Goal: Entertainment & Leisure: Browse casually

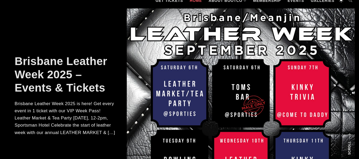
scroll to position [42, 0]
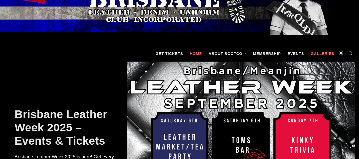
click at [322, 51] on link "Galleries" at bounding box center [322, 54] width 29 height 16
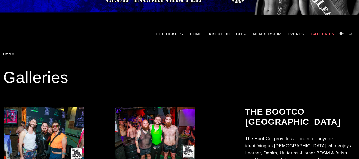
scroll to position [96, 0]
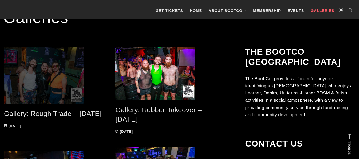
click at [23, 65] on span at bounding box center [55, 75] width 103 height 57
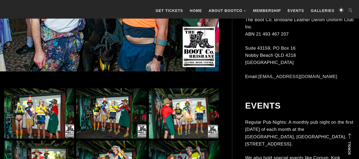
scroll to position [248, 0]
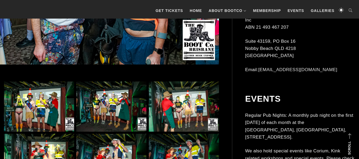
click at [41, 110] on img at bounding box center [39, 106] width 70 height 50
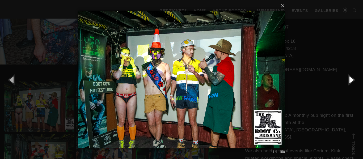
click at [349, 79] on button "button" at bounding box center [351, 79] width 24 height 29
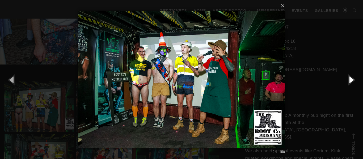
click at [349, 79] on button "button" at bounding box center [351, 79] width 24 height 29
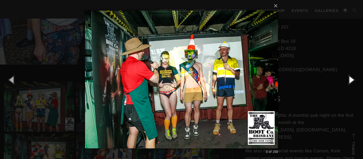
click at [349, 79] on button "button" at bounding box center [351, 79] width 24 height 29
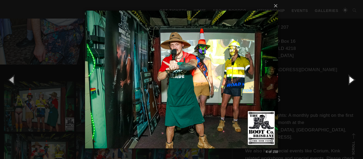
click at [349, 79] on button "button" at bounding box center [351, 79] width 24 height 29
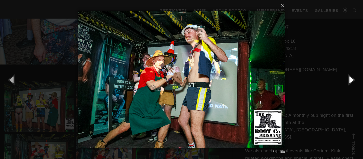
click at [349, 79] on button "button" at bounding box center [351, 79] width 24 height 29
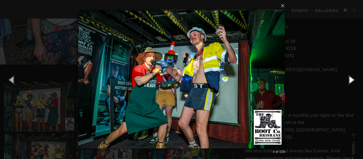
click at [349, 79] on button "button" at bounding box center [351, 79] width 24 height 29
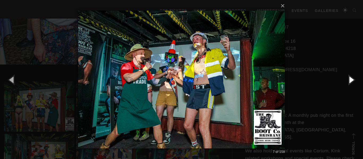
click at [349, 79] on button "button" at bounding box center [351, 79] width 24 height 29
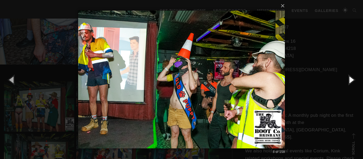
click at [349, 79] on button "button" at bounding box center [351, 79] width 24 height 29
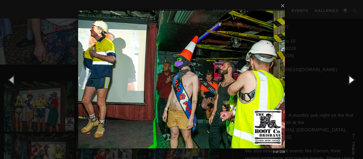
click at [349, 79] on button "button" at bounding box center [351, 79] width 24 height 29
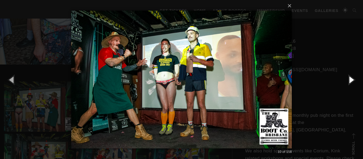
click at [349, 79] on button "button" at bounding box center [351, 79] width 24 height 29
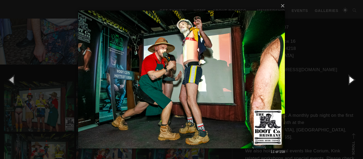
click at [349, 79] on button "button" at bounding box center [351, 79] width 24 height 29
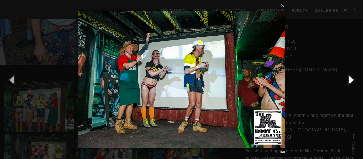
click at [349, 79] on button "button" at bounding box center [351, 79] width 24 height 29
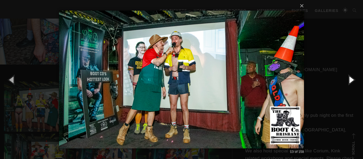
click at [349, 79] on button "button" at bounding box center [351, 79] width 24 height 29
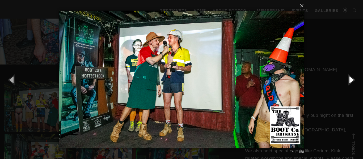
click at [349, 79] on button "button" at bounding box center [351, 79] width 24 height 29
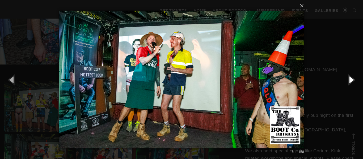
click at [349, 79] on button "button" at bounding box center [351, 79] width 24 height 29
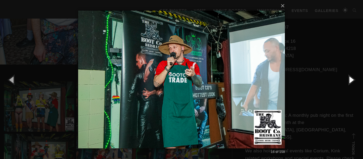
click at [349, 79] on button "button" at bounding box center [351, 79] width 24 height 29
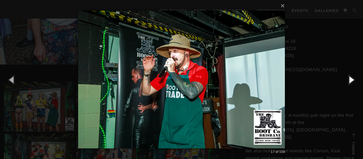
click at [349, 79] on button "button" at bounding box center [351, 79] width 24 height 29
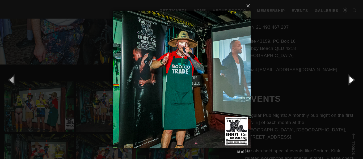
click at [349, 79] on button "button" at bounding box center [351, 79] width 24 height 29
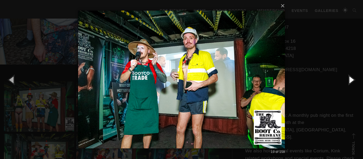
click at [349, 79] on button "button" at bounding box center [351, 79] width 24 height 29
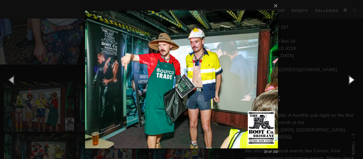
click at [349, 79] on button "button" at bounding box center [351, 79] width 24 height 29
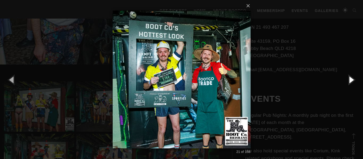
click at [349, 79] on button "button" at bounding box center [351, 79] width 24 height 29
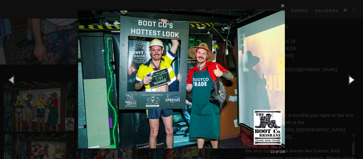
click at [349, 79] on button "button" at bounding box center [351, 79] width 24 height 29
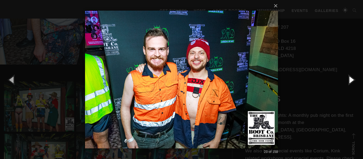
click at [349, 79] on button "button" at bounding box center [351, 79] width 24 height 29
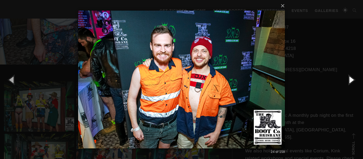
click at [349, 79] on button "button" at bounding box center [351, 79] width 24 height 29
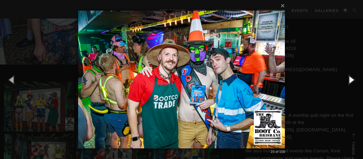
click at [349, 79] on button "button" at bounding box center [351, 79] width 24 height 29
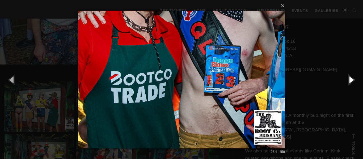
click at [349, 79] on button "button" at bounding box center [351, 79] width 24 height 29
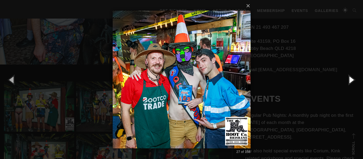
click at [349, 79] on button "button" at bounding box center [351, 79] width 24 height 29
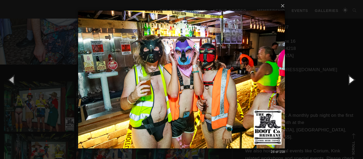
click at [349, 79] on button "button" at bounding box center [351, 79] width 24 height 29
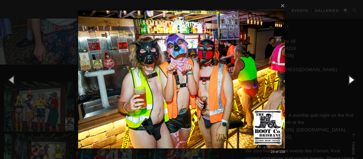
click at [349, 79] on button "button" at bounding box center [351, 79] width 24 height 29
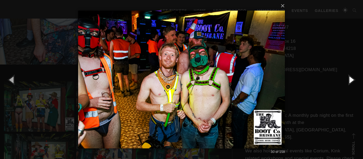
click at [349, 79] on button "button" at bounding box center [351, 79] width 24 height 29
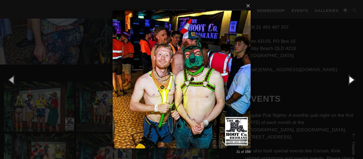
click at [349, 79] on button "button" at bounding box center [351, 79] width 24 height 29
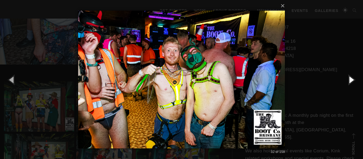
click at [349, 79] on button "button" at bounding box center [351, 79] width 24 height 29
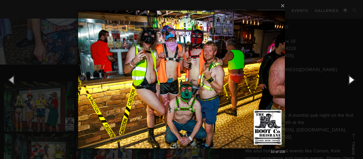
click at [349, 79] on button "button" at bounding box center [351, 79] width 24 height 29
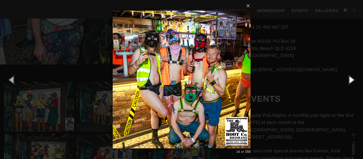
click at [349, 79] on button "button" at bounding box center [351, 79] width 24 height 29
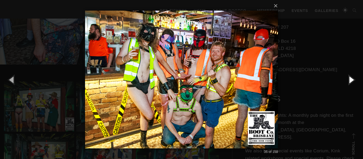
click at [349, 79] on button "button" at bounding box center [351, 79] width 24 height 29
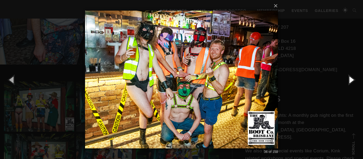
click at [349, 79] on button "button" at bounding box center [351, 79] width 24 height 29
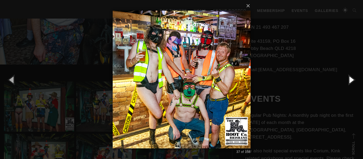
click at [349, 79] on button "button" at bounding box center [351, 79] width 24 height 29
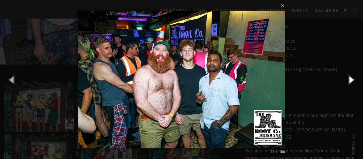
click at [349, 79] on button "button" at bounding box center [351, 79] width 24 height 29
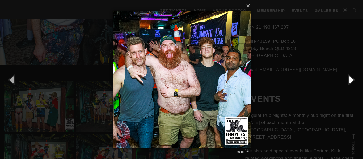
click at [349, 79] on button "button" at bounding box center [351, 79] width 24 height 29
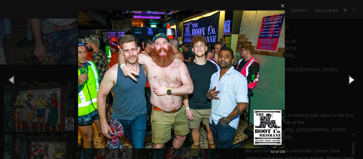
click at [349, 79] on button "button" at bounding box center [351, 79] width 24 height 29
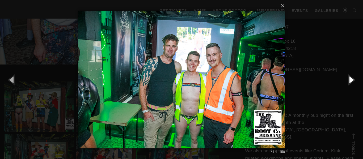
click at [349, 79] on button "button" at bounding box center [351, 79] width 24 height 29
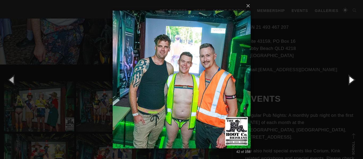
click at [349, 79] on button "button" at bounding box center [351, 79] width 24 height 29
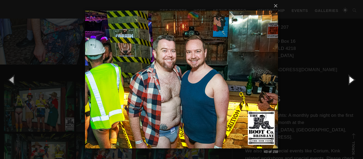
click at [349, 79] on button "button" at bounding box center [351, 79] width 24 height 29
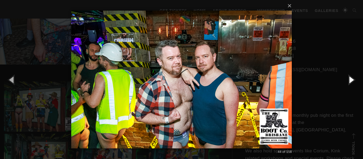
click at [349, 79] on button "button" at bounding box center [351, 79] width 24 height 29
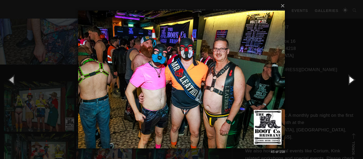
click at [349, 79] on button "button" at bounding box center [351, 79] width 24 height 29
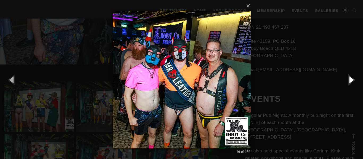
click at [349, 79] on button "button" at bounding box center [351, 79] width 24 height 29
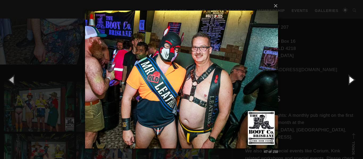
click at [349, 79] on button "button" at bounding box center [351, 79] width 24 height 29
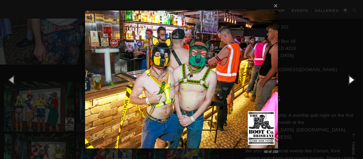
click at [349, 79] on button "button" at bounding box center [351, 79] width 24 height 29
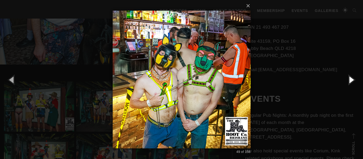
click at [349, 79] on button "button" at bounding box center [351, 79] width 24 height 29
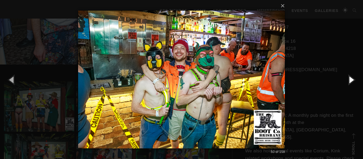
click at [349, 79] on button "button" at bounding box center [351, 79] width 24 height 29
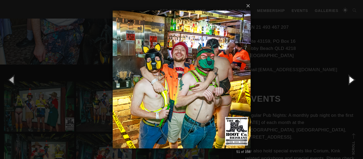
click at [349, 79] on button "button" at bounding box center [351, 79] width 24 height 29
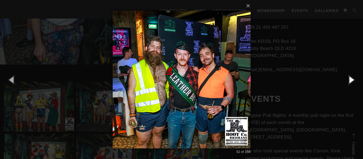
click at [349, 79] on button "button" at bounding box center [351, 79] width 24 height 29
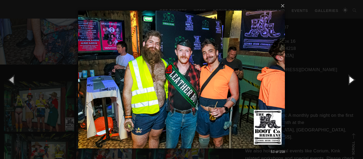
click at [349, 79] on button "button" at bounding box center [351, 79] width 24 height 29
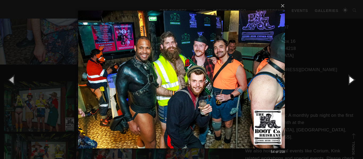
click at [349, 79] on button "button" at bounding box center [351, 79] width 24 height 29
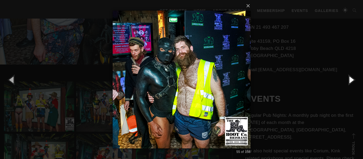
click at [349, 79] on button "button" at bounding box center [351, 79] width 24 height 29
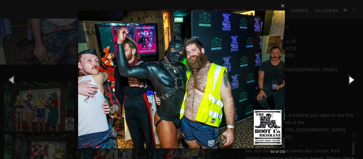
click at [349, 79] on button "button" at bounding box center [351, 79] width 24 height 29
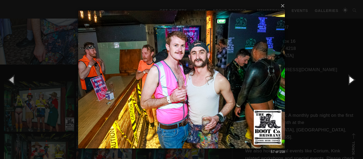
click at [349, 79] on button "button" at bounding box center [351, 79] width 24 height 29
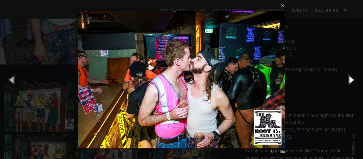
click at [349, 79] on button "button" at bounding box center [351, 79] width 24 height 29
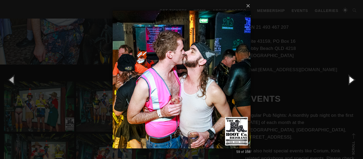
click at [349, 79] on button "button" at bounding box center [351, 79] width 24 height 29
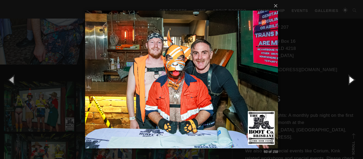
click at [349, 79] on button "button" at bounding box center [351, 79] width 24 height 29
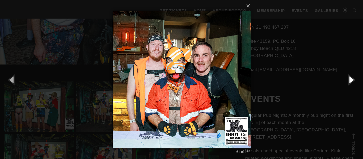
click at [349, 79] on button "button" at bounding box center [351, 79] width 24 height 29
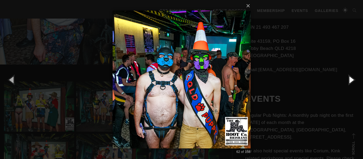
click at [349, 79] on button "button" at bounding box center [351, 79] width 24 height 29
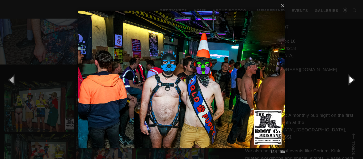
click at [349, 79] on button "button" at bounding box center [351, 79] width 24 height 29
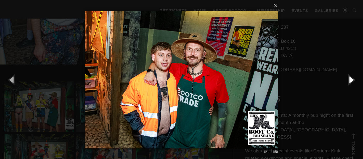
click at [349, 79] on button "button" at bounding box center [351, 79] width 24 height 29
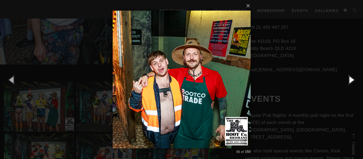
click at [349, 79] on button "button" at bounding box center [351, 79] width 24 height 29
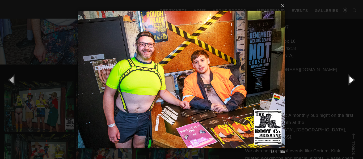
click at [349, 79] on button "button" at bounding box center [351, 79] width 24 height 29
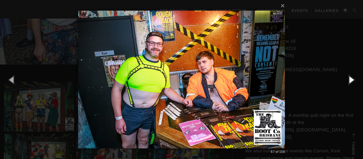
click at [349, 79] on button "button" at bounding box center [351, 79] width 24 height 29
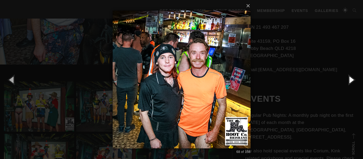
click at [349, 79] on button "button" at bounding box center [351, 79] width 24 height 29
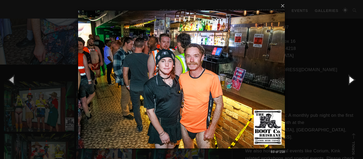
click at [349, 79] on button "button" at bounding box center [351, 79] width 24 height 29
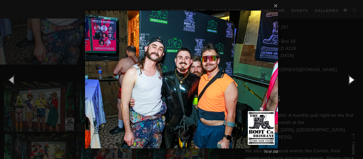
click at [349, 79] on button "button" at bounding box center [351, 79] width 24 height 29
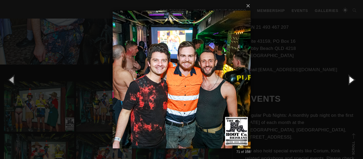
click at [349, 79] on button "button" at bounding box center [351, 79] width 24 height 29
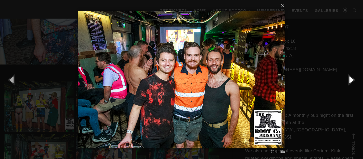
click at [349, 79] on button "button" at bounding box center [351, 79] width 24 height 29
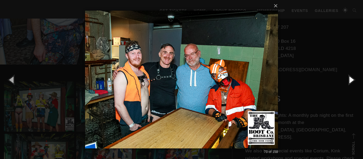
click at [349, 79] on button "button" at bounding box center [351, 79] width 24 height 29
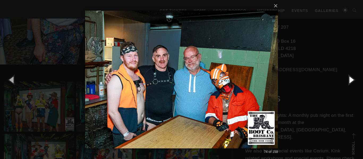
click at [349, 79] on button "button" at bounding box center [351, 79] width 24 height 29
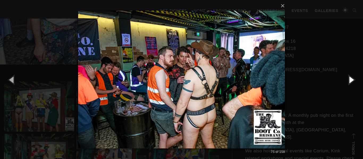
click at [349, 79] on button "button" at bounding box center [351, 79] width 24 height 29
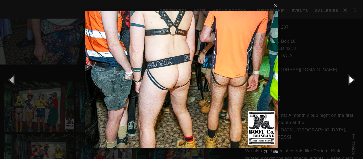
click at [349, 79] on button "button" at bounding box center [351, 79] width 24 height 29
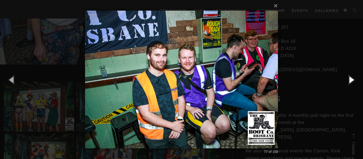
click at [349, 79] on button "button" at bounding box center [351, 79] width 24 height 29
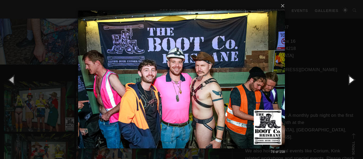
click at [349, 79] on button "button" at bounding box center [351, 79] width 24 height 29
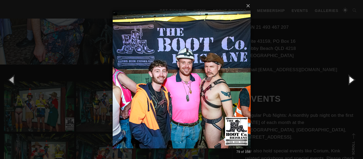
click at [349, 79] on button "button" at bounding box center [351, 79] width 24 height 29
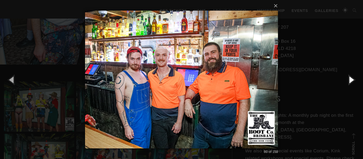
click at [349, 79] on button "button" at bounding box center [351, 79] width 24 height 29
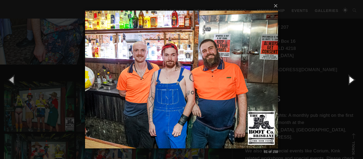
click at [349, 79] on button "button" at bounding box center [351, 79] width 24 height 29
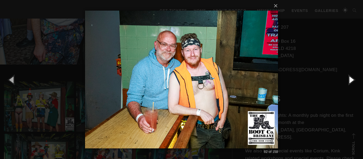
click at [349, 79] on button "button" at bounding box center [351, 79] width 24 height 29
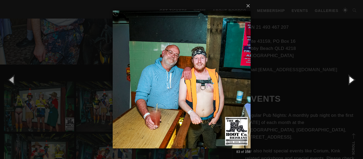
click at [349, 79] on button "button" at bounding box center [351, 79] width 24 height 29
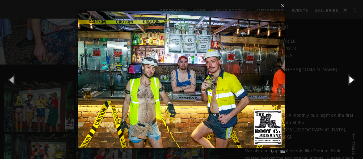
click at [349, 79] on button "button" at bounding box center [351, 79] width 24 height 29
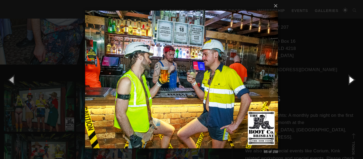
click at [349, 79] on button "button" at bounding box center [351, 79] width 24 height 29
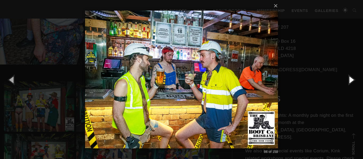
click at [349, 79] on button "button" at bounding box center [351, 79] width 24 height 29
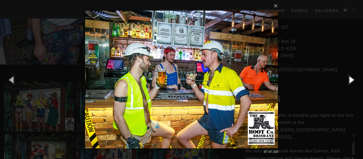
click at [349, 79] on button "button" at bounding box center [351, 79] width 24 height 29
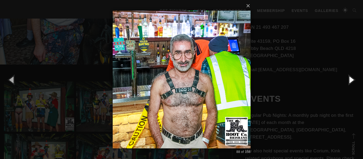
click at [349, 79] on button "button" at bounding box center [351, 79] width 24 height 29
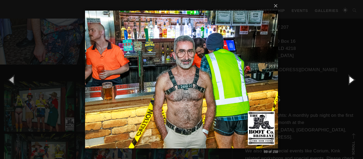
click at [349, 79] on button "button" at bounding box center [351, 79] width 24 height 29
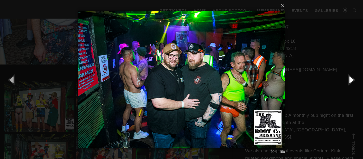
click at [349, 79] on button "button" at bounding box center [351, 79] width 24 height 29
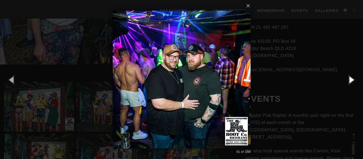
click at [349, 79] on button "button" at bounding box center [351, 79] width 24 height 29
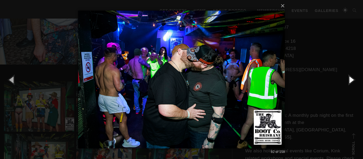
click at [349, 79] on button "button" at bounding box center [351, 79] width 24 height 29
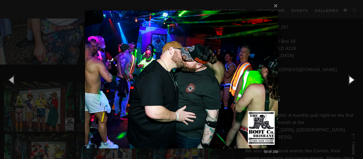
click at [349, 79] on button "button" at bounding box center [351, 79] width 24 height 29
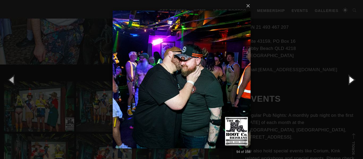
click at [349, 79] on button "button" at bounding box center [351, 79] width 24 height 29
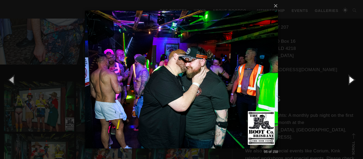
click at [349, 79] on button "button" at bounding box center [351, 79] width 24 height 29
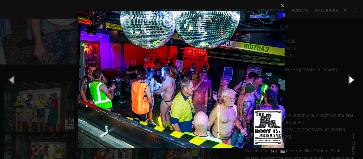
click at [349, 79] on button "button" at bounding box center [351, 79] width 24 height 29
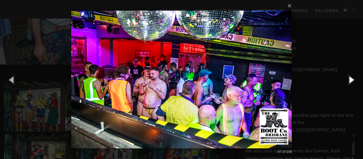
click at [349, 79] on button "button" at bounding box center [351, 79] width 24 height 29
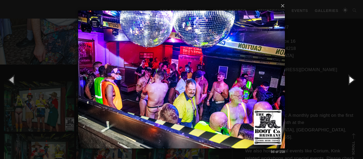
click at [349, 79] on button "button" at bounding box center [351, 79] width 24 height 29
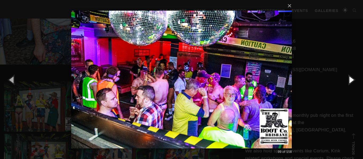
click at [349, 79] on button "button" at bounding box center [351, 79] width 24 height 29
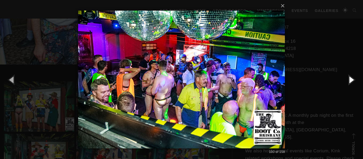
click at [349, 79] on button "button" at bounding box center [351, 79] width 24 height 29
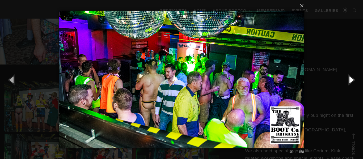
click at [349, 79] on button "button" at bounding box center [351, 79] width 24 height 29
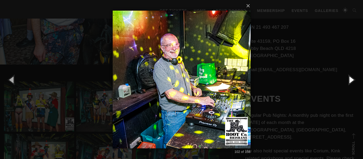
click at [349, 79] on button "button" at bounding box center [351, 79] width 24 height 29
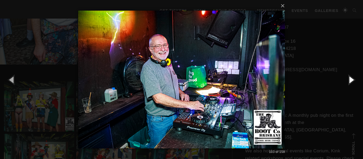
click at [349, 79] on button "button" at bounding box center [351, 79] width 24 height 29
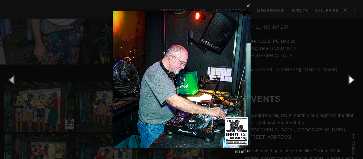
click at [349, 79] on button "button" at bounding box center [351, 79] width 24 height 29
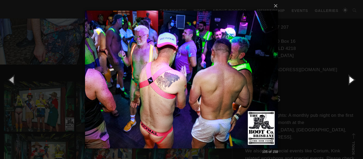
click at [349, 79] on button "button" at bounding box center [351, 79] width 24 height 29
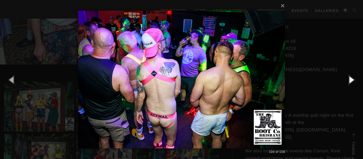
click at [349, 79] on button "button" at bounding box center [351, 79] width 24 height 29
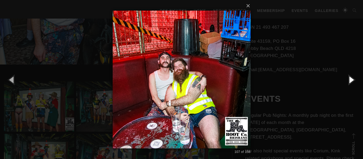
click at [349, 79] on button "button" at bounding box center [351, 79] width 24 height 29
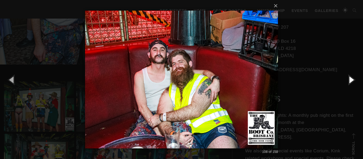
click at [349, 79] on button "button" at bounding box center [351, 79] width 24 height 29
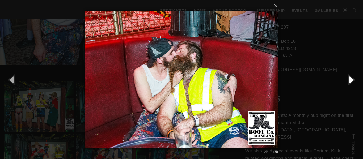
click at [349, 79] on button "button" at bounding box center [351, 79] width 24 height 29
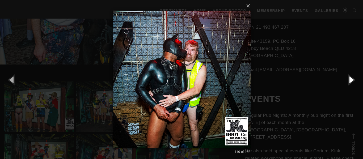
click at [349, 79] on button "button" at bounding box center [351, 79] width 24 height 29
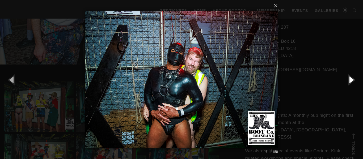
click at [349, 79] on button "button" at bounding box center [351, 79] width 24 height 29
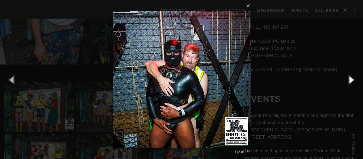
click at [349, 79] on button "button" at bounding box center [351, 79] width 24 height 29
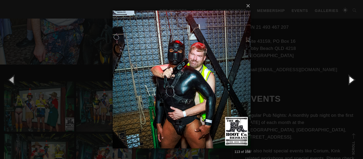
click at [349, 79] on button "button" at bounding box center [351, 79] width 24 height 29
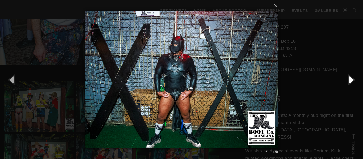
click at [349, 79] on button "button" at bounding box center [351, 79] width 24 height 29
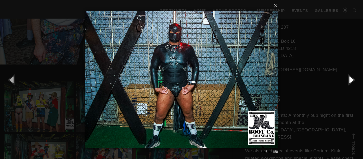
click at [349, 79] on button "button" at bounding box center [351, 79] width 24 height 29
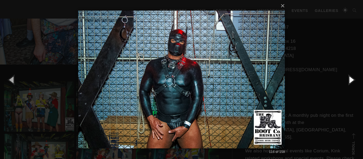
click at [349, 79] on button "button" at bounding box center [351, 79] width 24 height 29
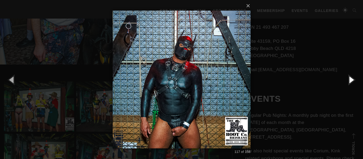
click at [349, 79] on button "button" at bounding box center [351, 79] width 24 height 29
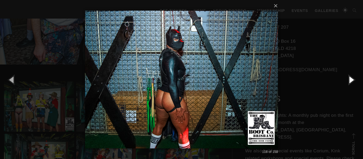
click at [349, 79] on button "button" at bounding box center [351, 79] width 24 height 29
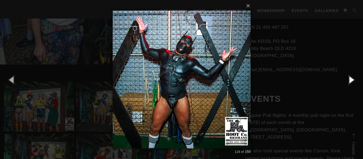
click at [349, 79] on button "button" at bounding box center [351, 79] width 24 height 29
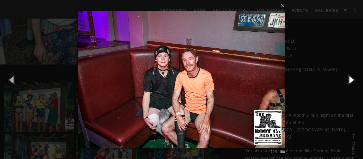
click at [349, 79] on button "button" at bounding box center [351, 79] width 24 height 29
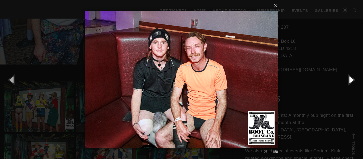
click at [349, 79] on button "button" at bounding box center [351, 79] width 24 height 29
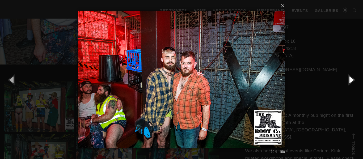
click at [349, 79] on button "button" at bounding box center [351, 79] width 24 height 29
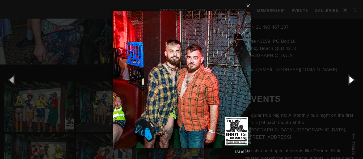
click at [349, 79] on button "button" at bounding box center [351, 79] width 24 height 29
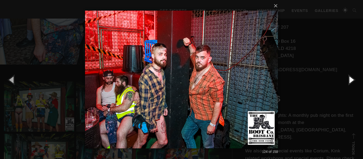
click at [349, 79] on button "button" at bounding box center [351, 79] width 24 height 29
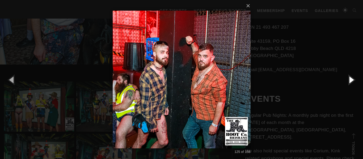
click at [349, 79] on button "button" at bounding box center [351, 79] width 24 height 29
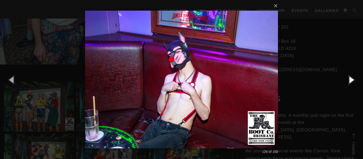
click at [349, 79] on button "button" at bounding box center [351, 79] width 24 height 29
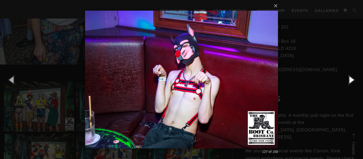
click at [349, 79] on button "button" at bounding box center [351, 79] width 24 height 29
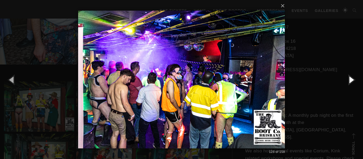
click at [349, 79] on button "button" at bounding box center [351, 79] width 24 height 29
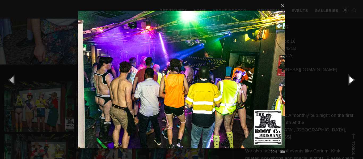
click at [349, 79] on button "button" at bounding box center [351, 79] width 24 height 29
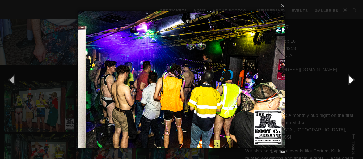
click at [349, 79] on button "button" at bounding box center [351, 79] width 24 height 29
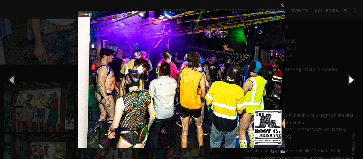
click at [349, 79] on button "button" at bounding box center [351, 79] width 24 height 29
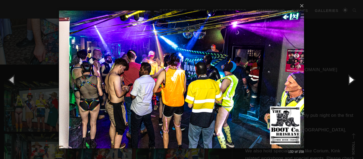
click at [349, 79] on button "button" at bounding box center [351, 79] width 24 height 29
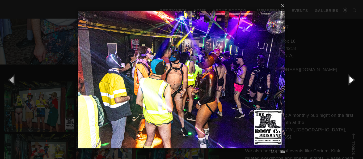
click at [349, 79] on button "button" at bounding box center [351, 79] width 24 height 29
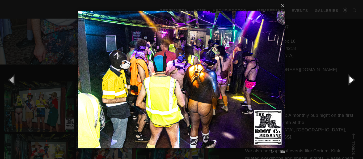
click at [349, 79] on button "button" at bounding box center [351, 79] width 24 height 29
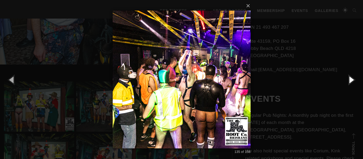
click at [349, 79] on button "button" at bounding box center [351, 79] width 24 height 29
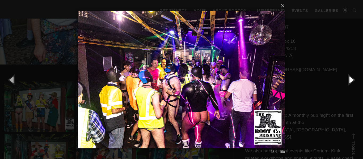
click at [349, 79] on button "button" at bounding box center [351, 79] width 24 height 29
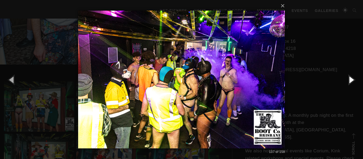
click at [349, 79] on button "button" at bounding box center [351, 79] width 24 height 29
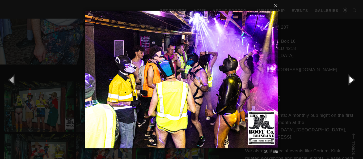
click at [349, 79] on button "button" at bounding box center [351, 79] width 24 height 29
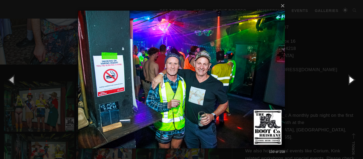
click at [349, 79] on button "button" at bounding box center [351, 79] width 24 height 29
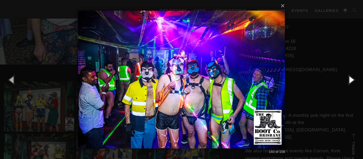
click at [349, 79] on button "button" at bounding box center [351, 79] width 24 height 29
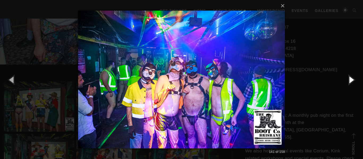
click at [349, 79] on button "button" at bounding box center [351, 79] width 24 height 29
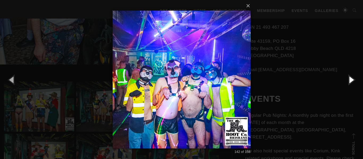
click at [349, 79] on button "button" at bounding box center [351, 79] width 24 height 29
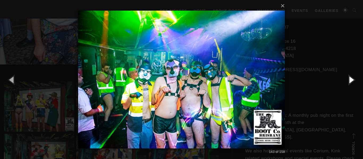
click at [349, 79] on button "button" at bounding box center [351, 79] width 24 height 29
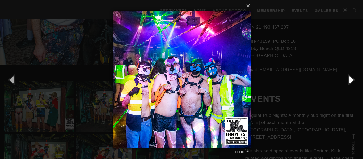
click at [349, 79] on button "button" at bounding box center [351, 79] width 24 height 29
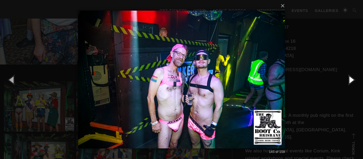
click at [349, 79] on button "button" at bounding box center [351, 79] width 24 height 29
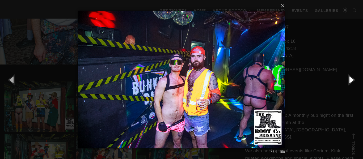
click at [349, 79] on button "button" at bounding box center [351, 79] width 24 height 29
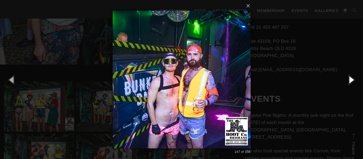
click at [349, 79] on button "button" at bounding box center [351, 79] width 24 height 29
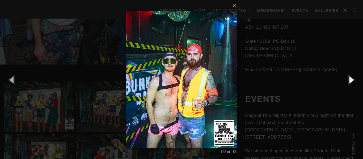
click at [349, 79] on button "button" at bounding box center [351, 79] width 24 height 29
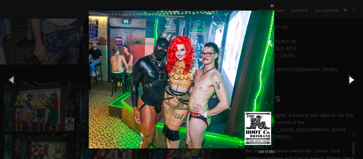
click at [349, 79] on button "button" at bounding box center [351, 79] width 24 height 29
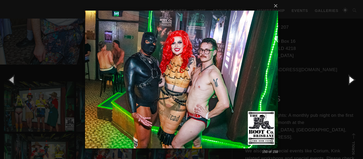
click at [349, 79] on button "button" at bounding box center [351, 79] width 24 height 29
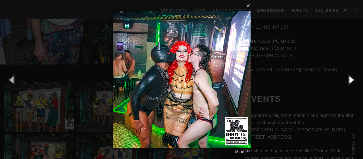
click at [349, 79] on button "button" at bounding box center [351, 79] width 24 height 29
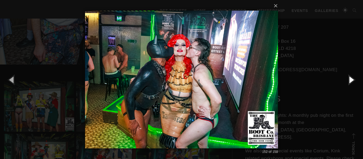
click at [349, 79] on button "button" at bounding box center [351, 79] width 24 height 29
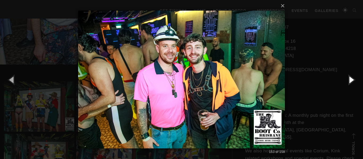
click at [349, 79] on button "button" at bounding box center [351, 79] width 24 height 29
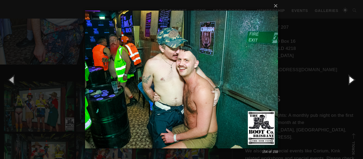
click at [349, 79] on button "button" at bounding box center [351, 79] width 24 height 29
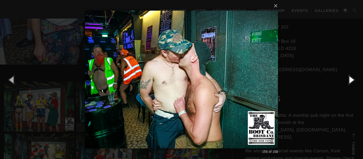
click at [349, 79] on button "button" at bounding box center [351, 79] width 24 height 29
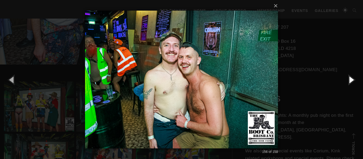
click at [349, 79] on button "button" at bounding box center [351, 79] width 24 height 29
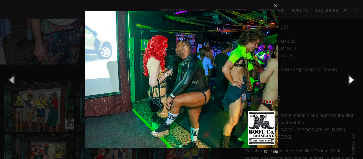
click at [349, 79] on button "button" at bounding box center [351, 79] width 24 height 29
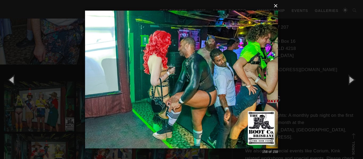
click at [274, 7] on button "×" at bounding box center [183, 6] width 193 height 12
